Goal: Task Accomplishment & Management: Use online tool/utility

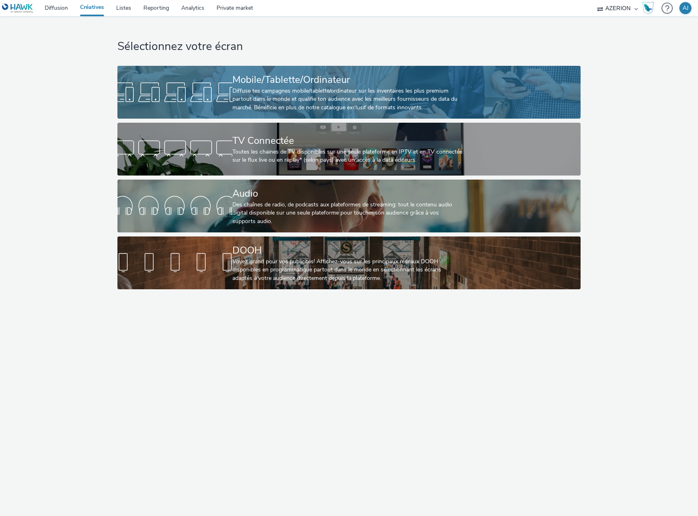
click at [230, 98] on div at bounding box center [174, 92] width 115 height 26
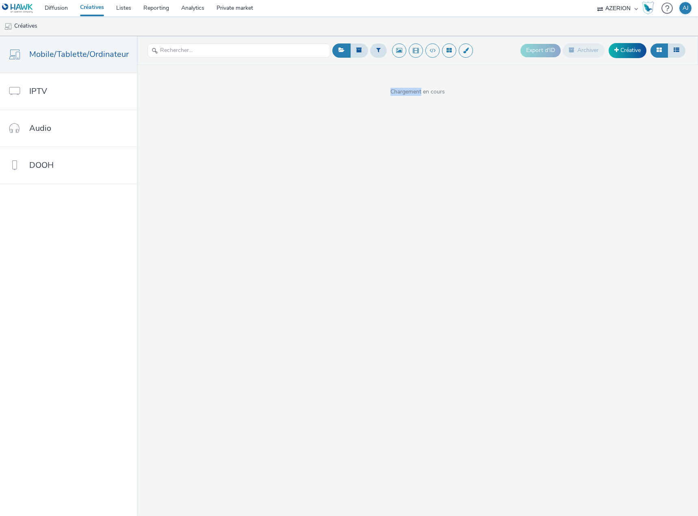
click at [230, 98] on div "Export d'ID Archiver Créative Chargement en cours" at bounding box center [417, 276] width 561 height 480
click at [303, 46] on input "text" at bounding box center [239, 50] width 183 height 14
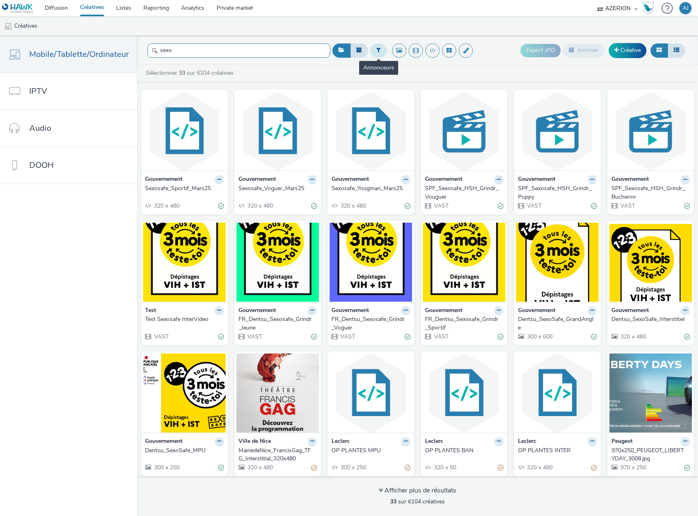
type input "sexo"
click at [376, 51] on icon at bounding box center [378, 50] width 4 height 6
click at [397, 53] on div at bounding box center [380, 54] width 57 height 10
type input "gouver"
click at [376, 64] on span "Gouvernement" at bounding box center [371, 66] width 37 height 8
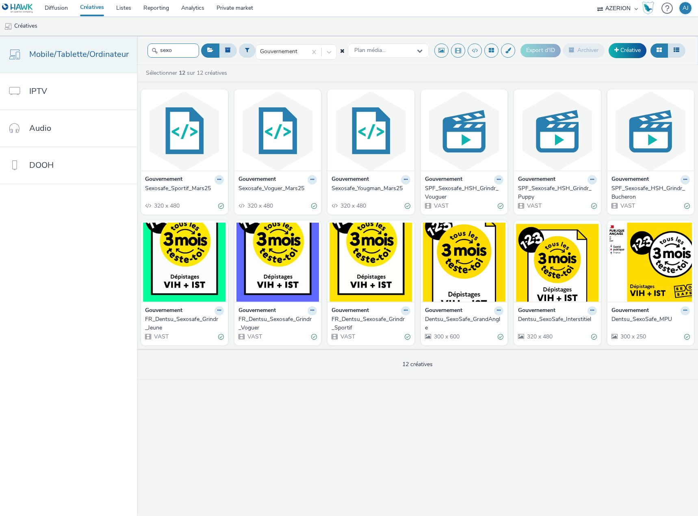
drag, startPoint x: 177, startPoint y: 54, endPoint x: 130, endPoint y: 51, distance: 46.8
click at [130, 51] on div "Mobile/Tablette/Ordinateur IPTV Audio DOOH sexo Gouvernement Plan média... Expo…" at bounding box center [349, 276] width 698 height 480
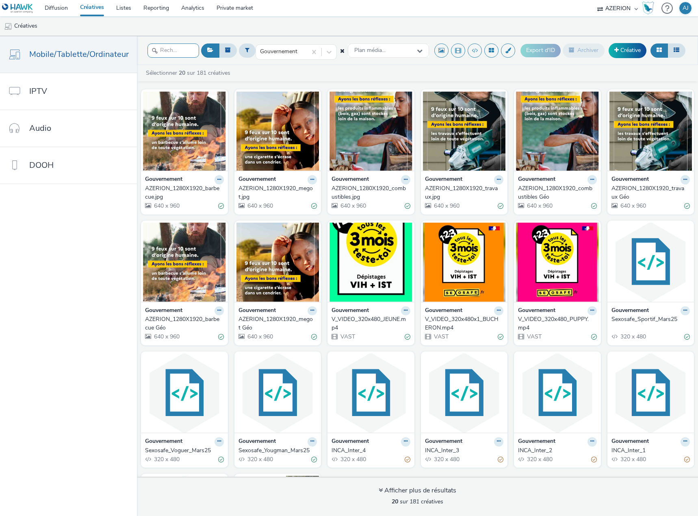
click at [173, 52] on input "text" at bounding box center [174, 50] width 52 height 14
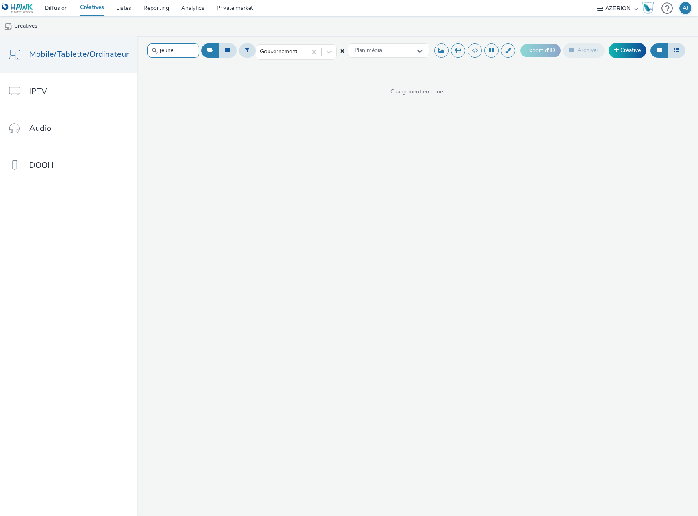
type input "jeune"
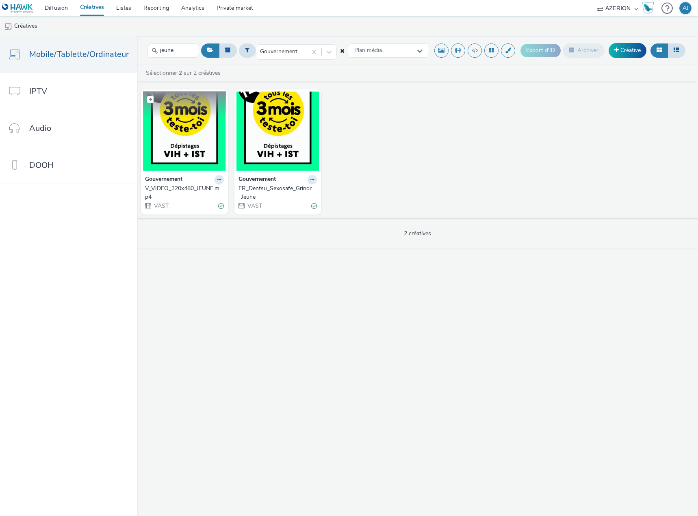
click at [187, 155] on img at bounding box center [184, 130] width 83 height 79
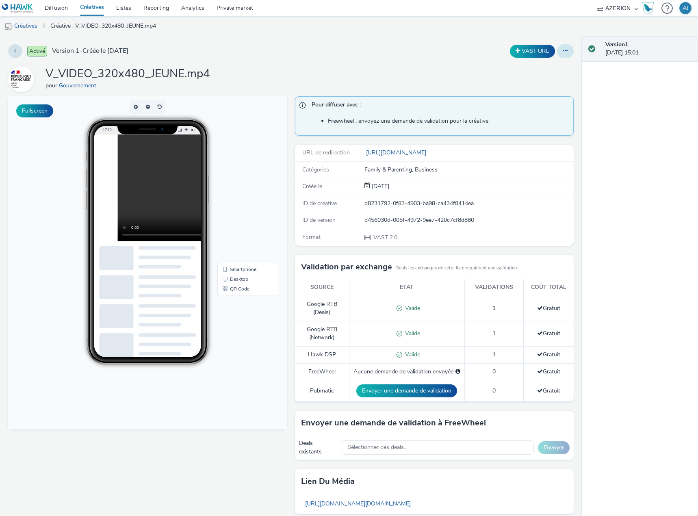
click at [563, 51] on icon at bounding box center [565, 51] width 4 height 6
click at [532, 69] on link "Modifier" at bounding box center [543, 67] width 61 height 16
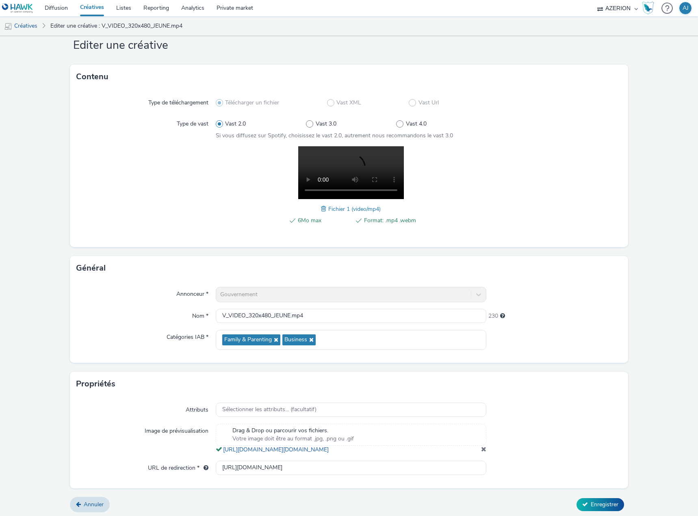
scroll to position [32, 0]
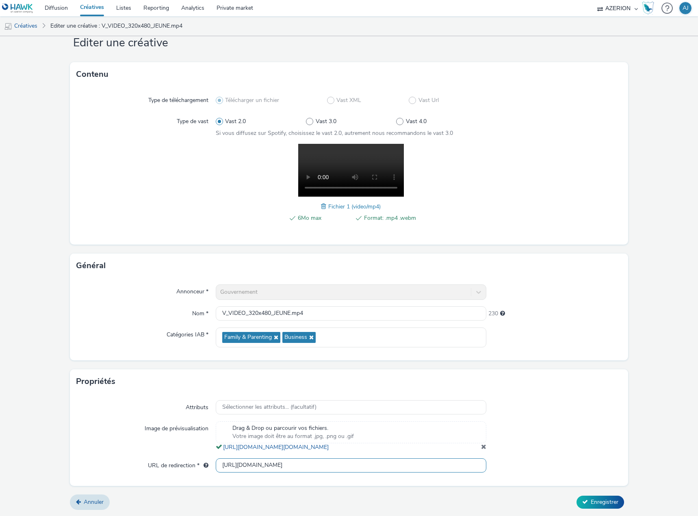
drag, startPoint x: 278, startPoint y: 468, endPoint x: 195, endPoint y: 471, distance: 83.0
click at [195, 471] on div "URL de redirection * [URL][DOMAIN_NAME]" at bounding box center [348, 465] width 545 height 15
click at [86, 9] on link "Créatives" at bounding box center [92, 8] width 36 height 16
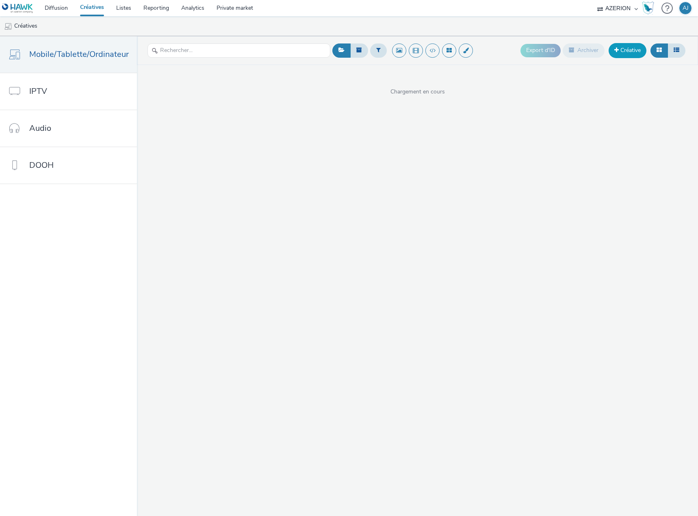
click at [631, 54] on link "Créative" at bounding box center [628, 50] width 38 height 15
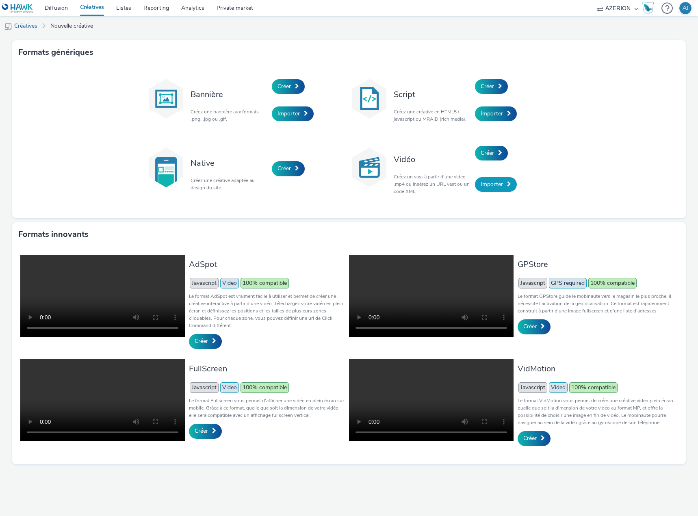
click at [504, 187] on link "Importer" at bounding box center [496, 184] width 42 height 15
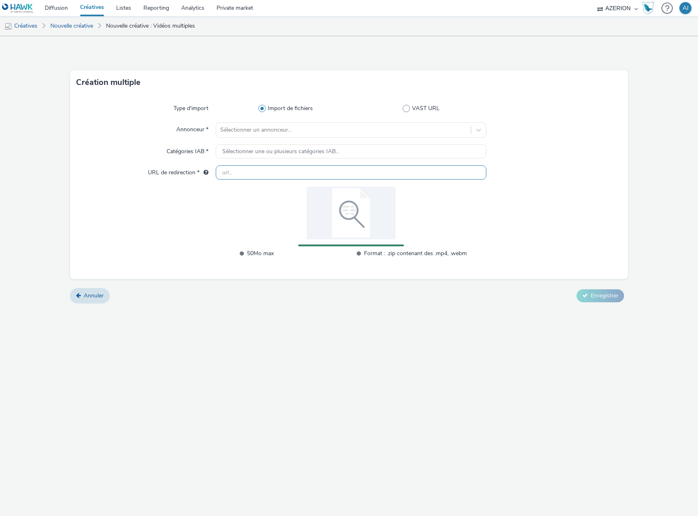
click at [289, 174] on input "text" at bounding box center [351, 172] width 271 height 14
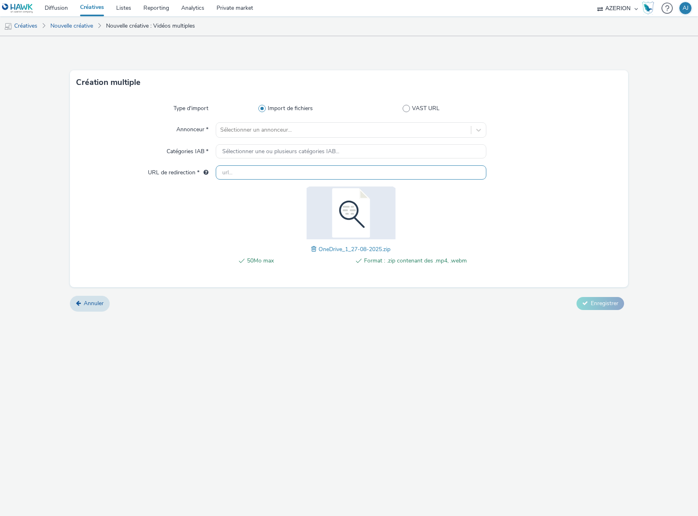
paste input "[URL][DOMAIN_NAME]"
type input "[URL][DOMAIN_NAME]"
click at [242, 130] on div at bounding box center [343, 130] width 247 height 10
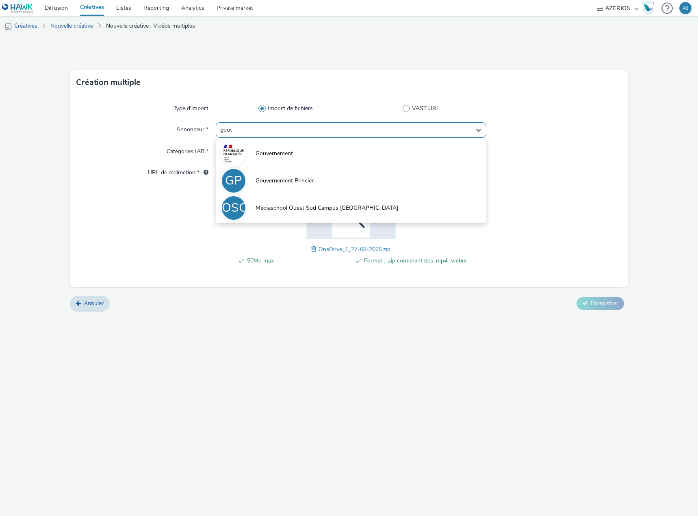
type input "gouver"
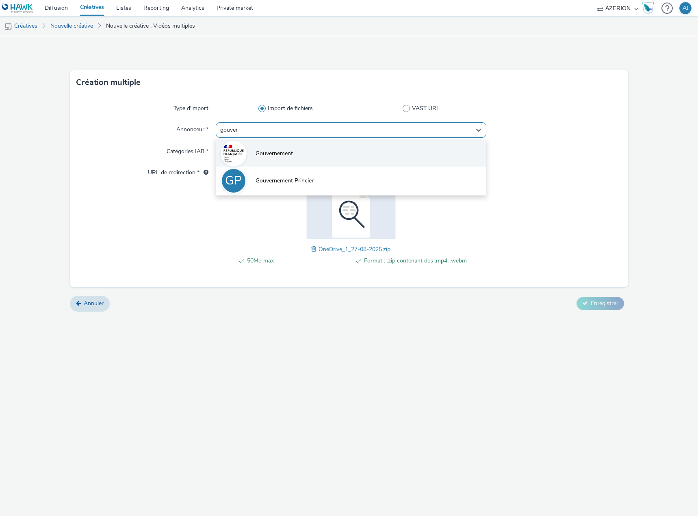
click at [256, 149] on li "Gouvernement" at bounding box center [351, 152] width 271 height 27
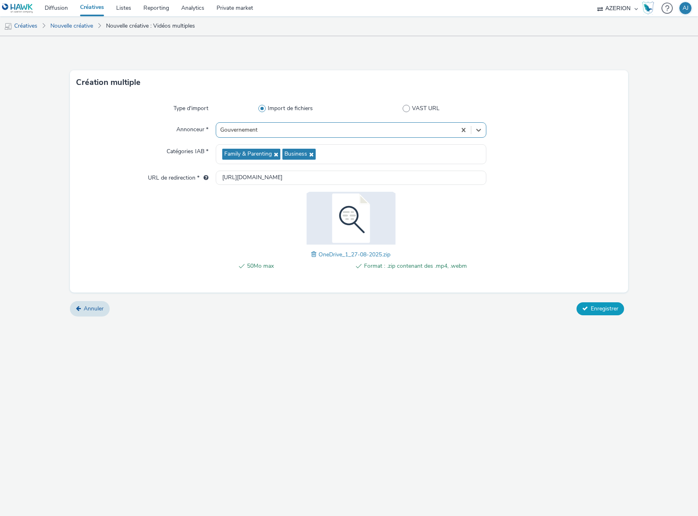
click at [594, 305] on span "Enregistrer" at bounding box center [605, 309] width 28 height 8
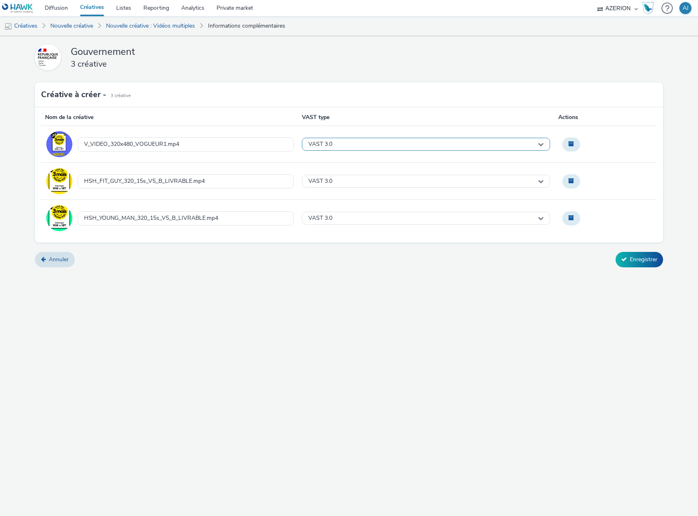
click at [488, 140] on div "VAST 3.0" at bounding box center [426, 144] width 249 height 13
click at [384, 161] on li "VAST 2.0" at bounding box center [426, 157] width 248 height 13
click at [341, 178] on div "VAST 3.0" at bounding box center [426, 181] width 249 height 13
click at [335, 195] on li "VAST 2.0" at bounding box center [426, 194] width 248 height 13
click at [350, 220] on div "VAST 3.0" at bounding box center [426, 218] width 249 height 13
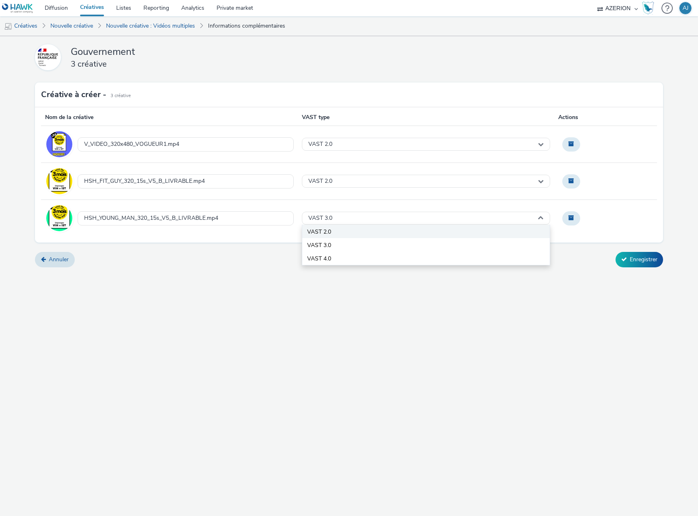
click at [347, 232] on li "VAST 2.0" at bounding box center [426, 231] width 248 height 13
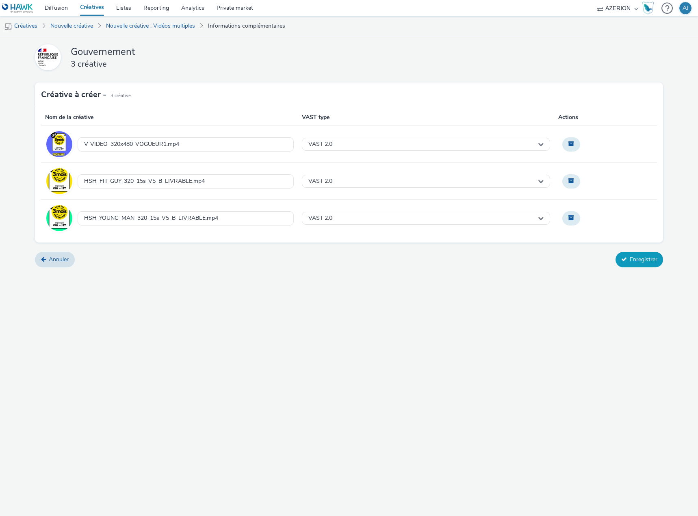
click at [643, 262] on button "Enregistrer" at bounding box center [640, 259] width 48 height 15
